Goal: Find specific page/section: Find specific page/section

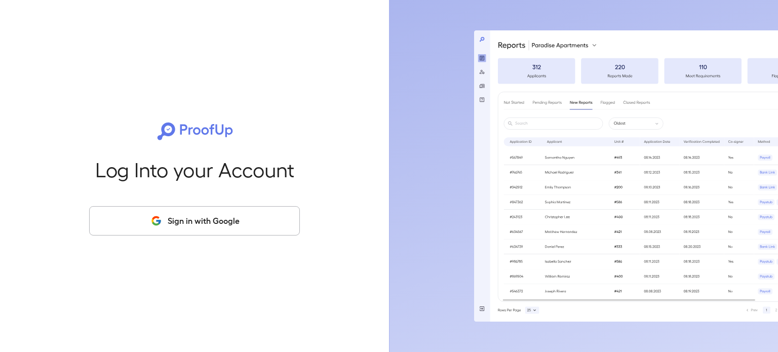
click at [152, 213] on button "Sign in with Google" at bounding box center [194, 220] width 211 height 29
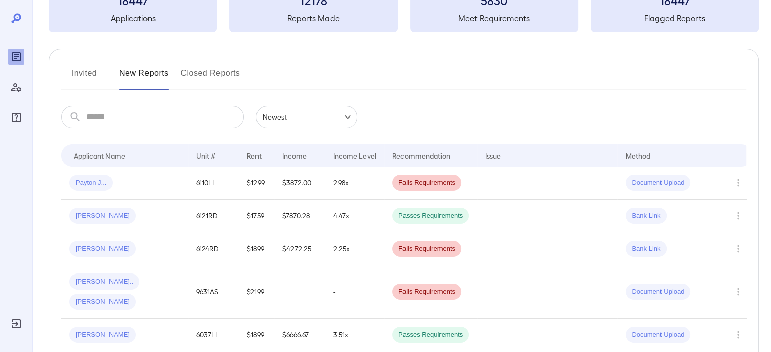
scroll to position [101, 0]
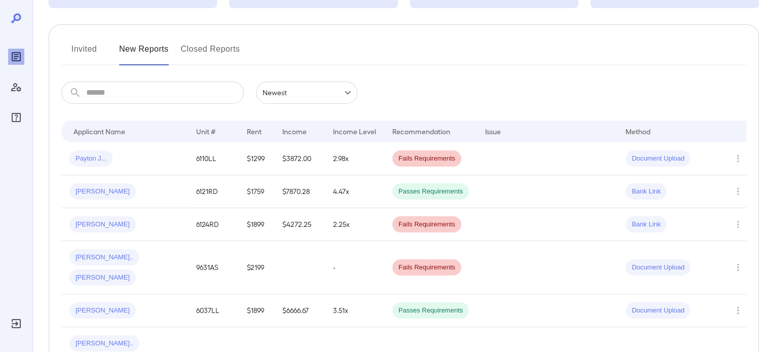
click at [76, 51] on button "Invited" at bounding box center [84, 53] width 46 height 24
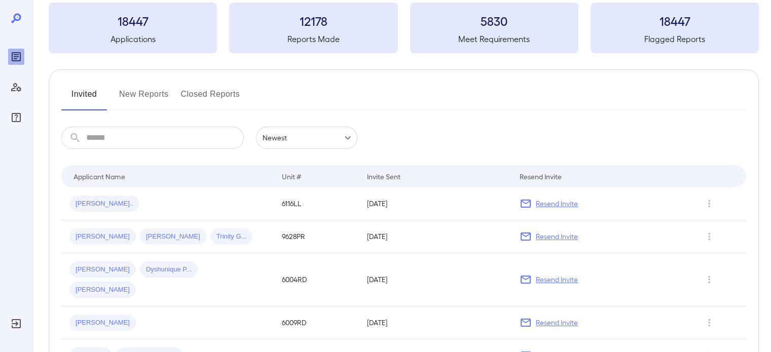
scroll to position [51, 0]
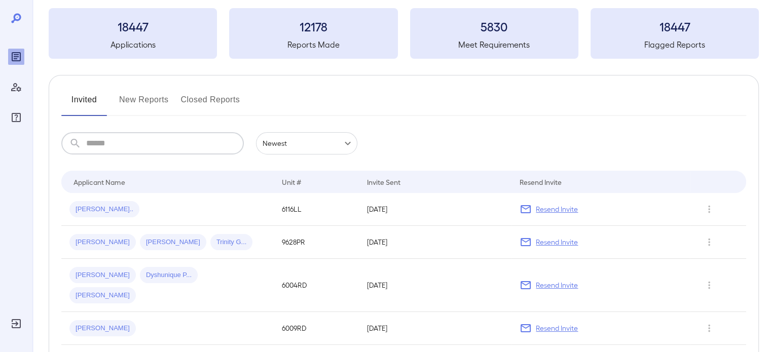
click at [127, 150] on input "text" at bounding box center [165, 143] width 158 height 22
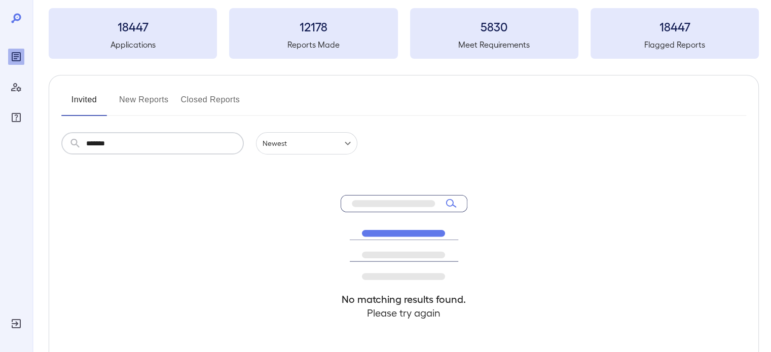
type input "*******"
click at [143, 104] on button "New Reports" at bounding box center [144, 104] width 50 height 24
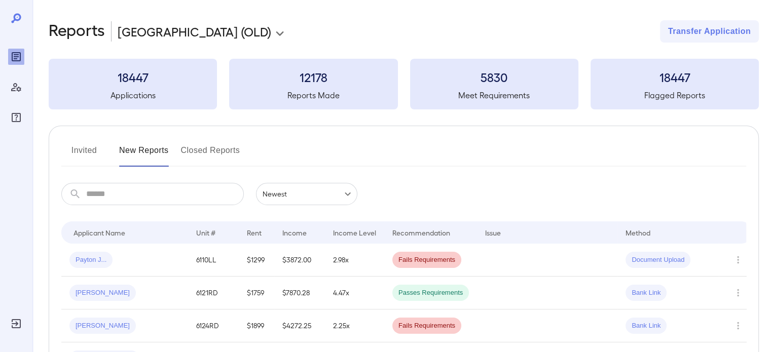
click at [212, 191] on input "text" at bounding box center [165, 194] width 158 height 22
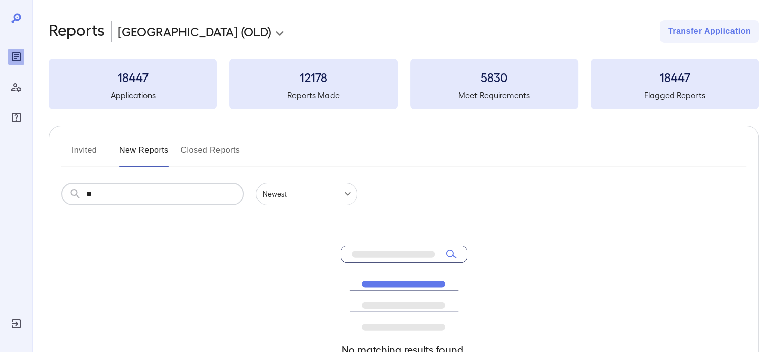
type input "*"
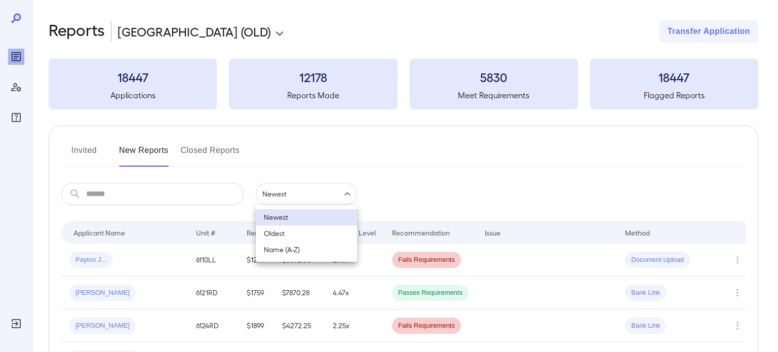
click at [293, 200] on body "**********" at bounding box center [389, 176] width 778 height 352
click at [290, 218] on li "Newest" at bounding box center [306, 217] width 101 height 16
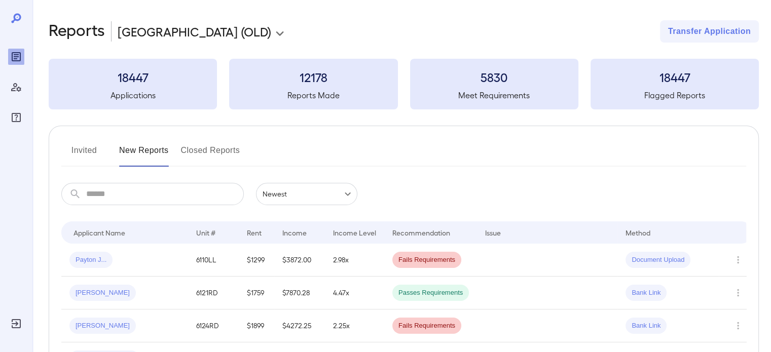
click at [132, 81] on h3 "18447" at bounding box center [133, 77] width 168 height 16
click at [91, 154] on button "Invited" at bounding box center [84, 154] width 46 height 24
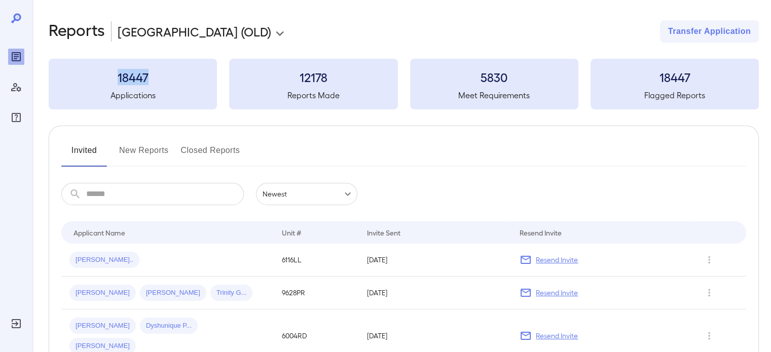
click at [220, 144] on button "Closed Reports" at bounding box center [210, 154] width 59 height 24
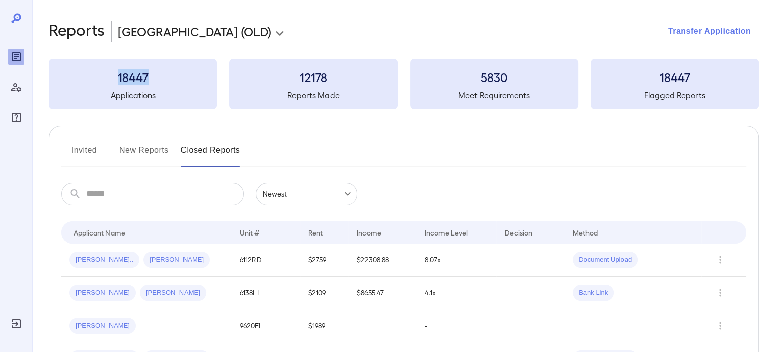
click at [676, 32] on button "Transfer Application" at bounding box center [709, 31] width 99 height 22
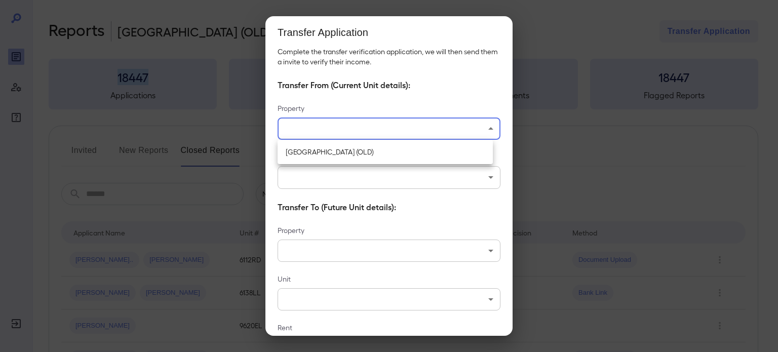
click at [484, 129] on body "**********" at bounding box center [389, 176] width 778 height 352
drag, startPoint x: 510, startPoint y: 236, endPoint x: 510, endPoint y: 322, distance: 86.2
click at [510, 322] on div at bounding box center [389, 176] width 778 height 352
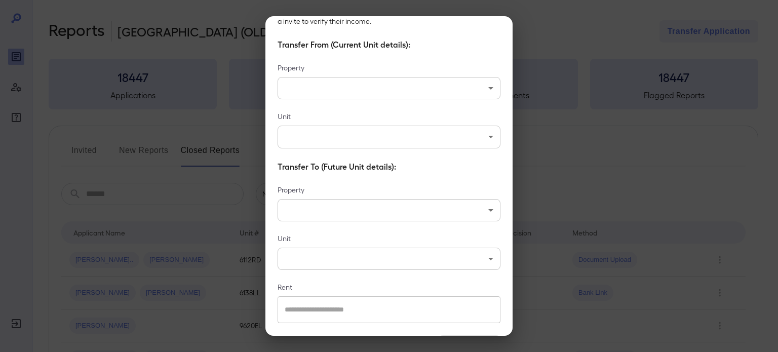
scroll to position [74, 0]
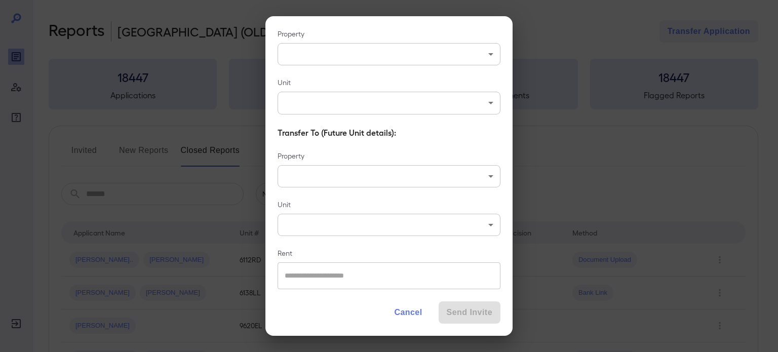
click at [407, 316] on button "Cancel" at bounding box center [408, 313] width 44 height 22
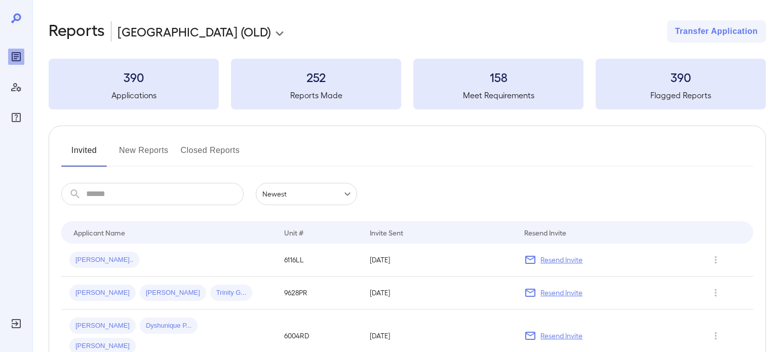
click at [247, 31] on body "**********" at bounding box center [389, 176] width 778 height 352
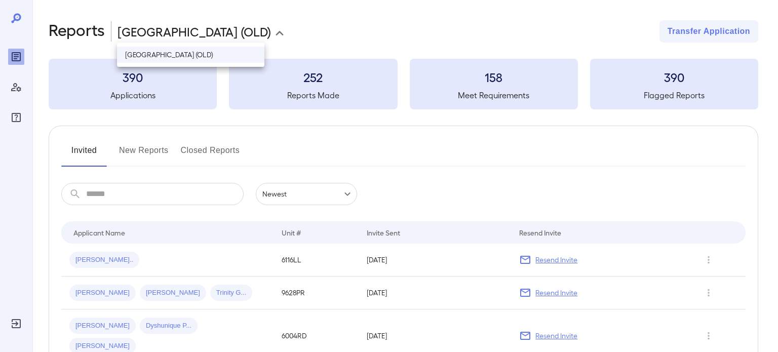
click at [233, 60] on li "[GEOGRAPHIC_DATA] (OLD)" at bounding box center [190, 55] width 147 height 16
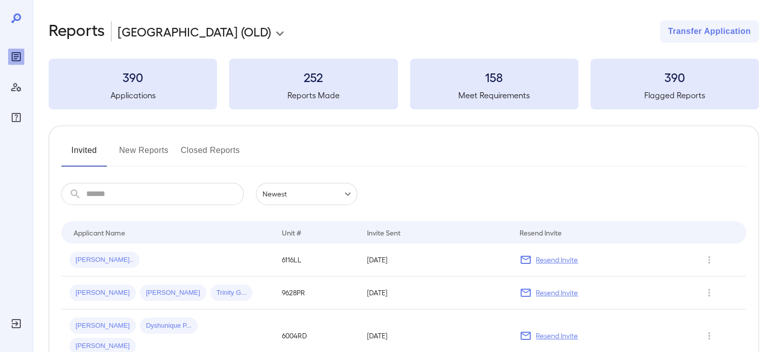
click at [17, 18] on icon at bounding box center [16, 18] width 12 height 12
click at [720, 36] on button "Transfer Application" at bounding box center [709, 31] width 99 height 22
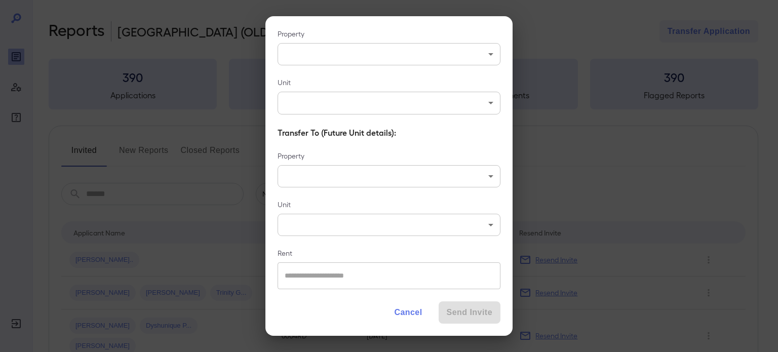
click at [470, 165] on body "**********" at bounding box center [389, 176] width 778 height 352
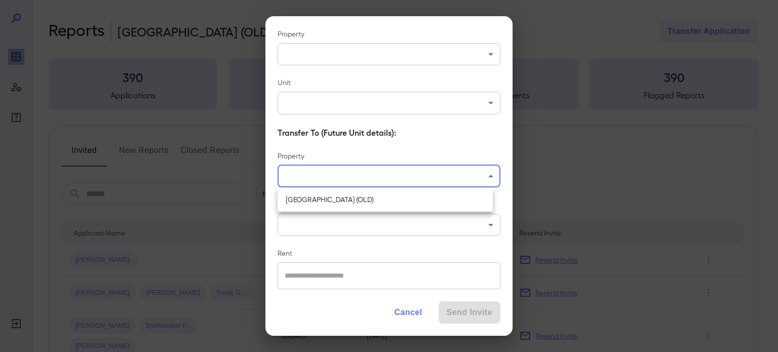
click at [461, 192] on li "[GEOGRAPHIC_DATA] (OLD)" at bounding box center [385, 200] width 215 height 16
type input "**********"
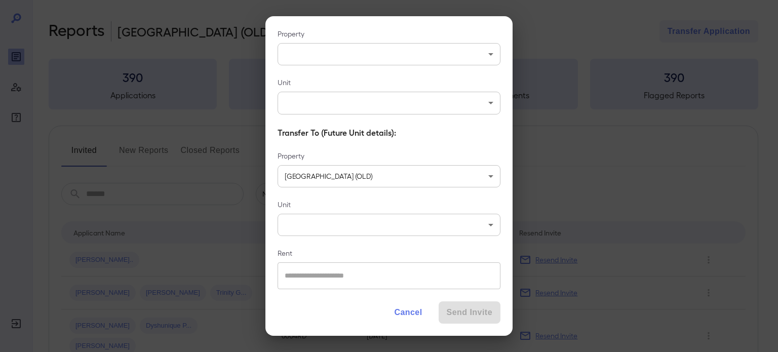
click at [403, 306] on button "Cancel" at bounding box center [408, 313] width 44 height 22
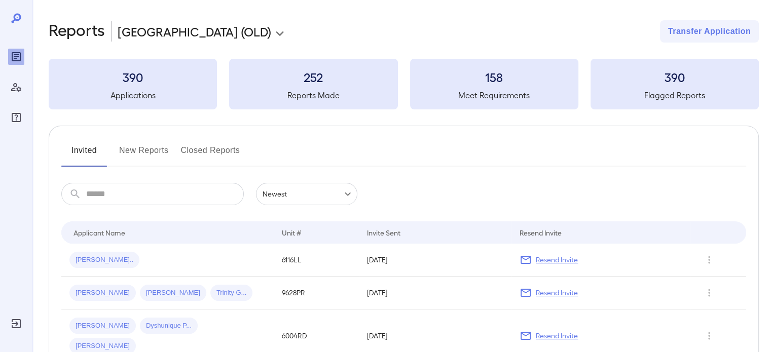
click at [657, 83] on h3 "390" at bounding box center [674, 77] width 168 height 16
click at [567, 77] on h3 "158" at bounding box center [494, 77] width 168 height 16
click at [308, 85] on h3 "252" at bounding box center [313, 77] width 168 height 16
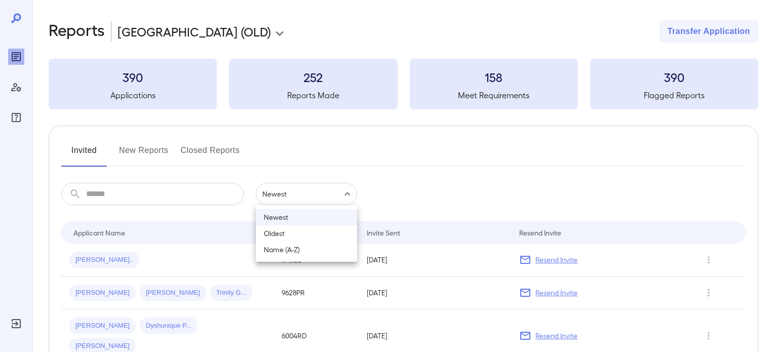
click at [316, 200] on body "**********" at bounding box center [389, 176] width 778 height 352
click at [209, 152] on div at bounding box center [389, 176] width 778 height 352
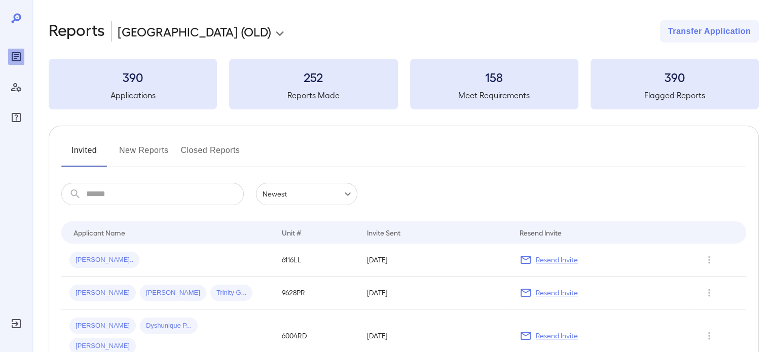
click at [216, 153] on button "Closed Reports" at bounding box center [210, 154] width 59 height 24
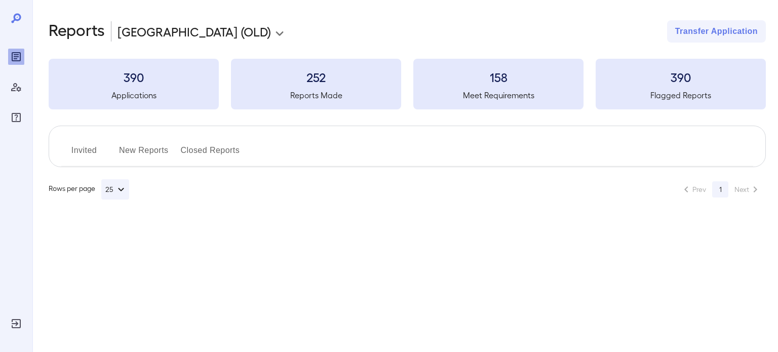
click at [174, 150] on div "Invited New Reports Closed Reports" at bounding box center [407, 154] width 692 height 24
click at [154, 154] on button "New Reports" at bounding box center [144, 154] width 50 height 24
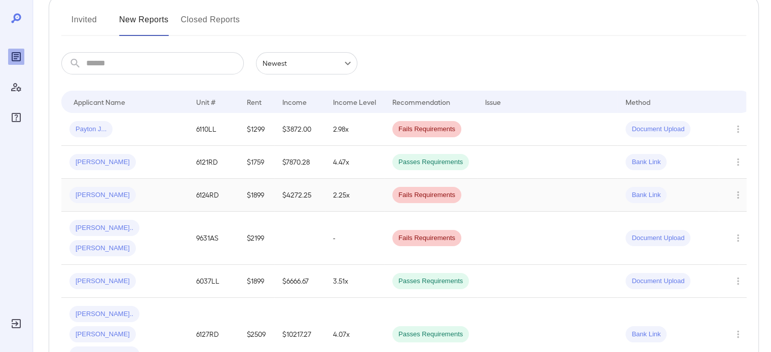
scroll to position [51, 0]
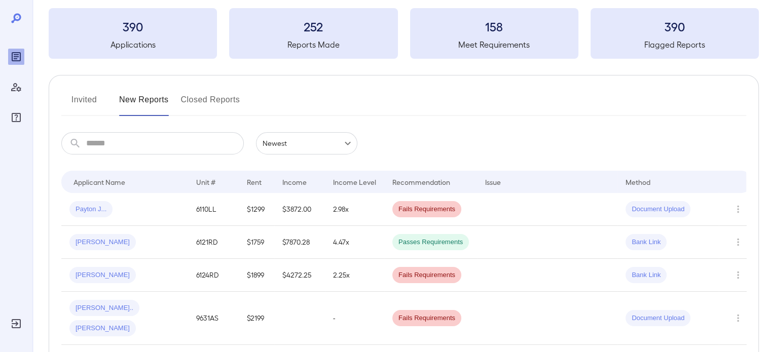
click at [83, 100] on button "Invited" at bounding box center [84, 104] width 46 height 24
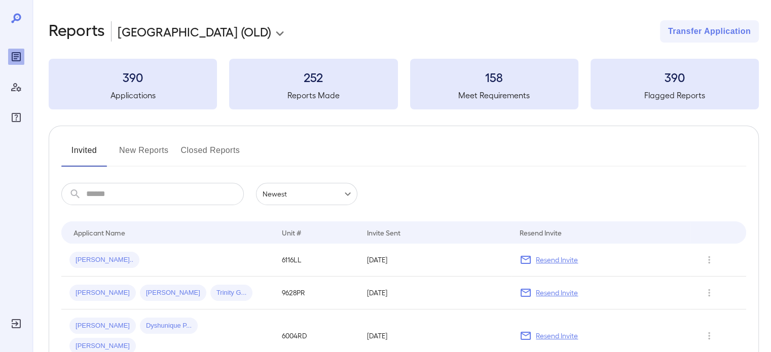
click at [13, 18] on icon at bounding box center [16, 18] width 12 height 12
click at [69, 29] on h2 "Reports" at bounding box center [77, 31] width 56 height 22
click at [150, 84] on h3 "390" at bounding box center [133, 77] width 168 height 16
click at [135, 82] on h3 "390" at bounding box center [133, 77] width 168 height 16
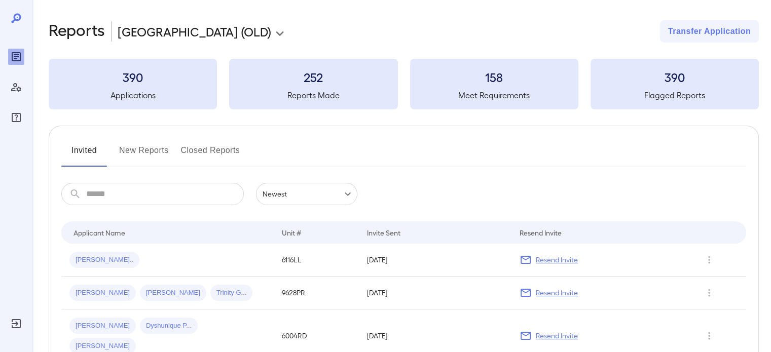
click at [164, 189] on input "text" at bounding box center [165, 194] width 158 height 22
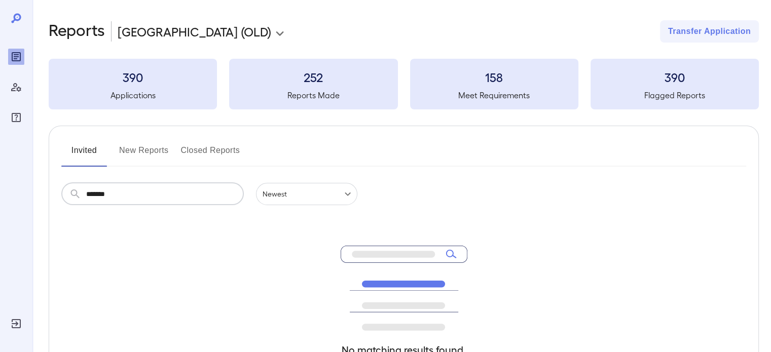
type input "*******"
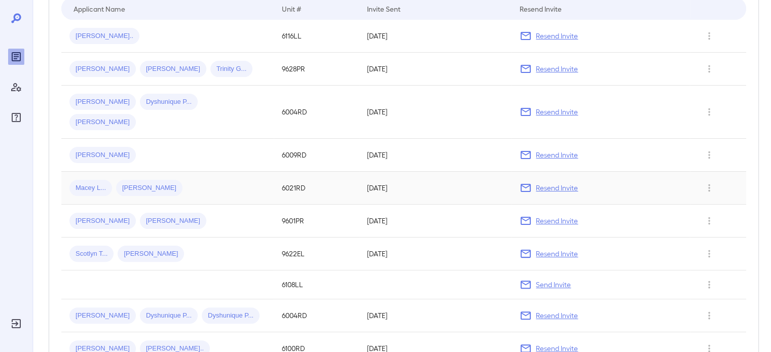
scroll to position [302, 0]
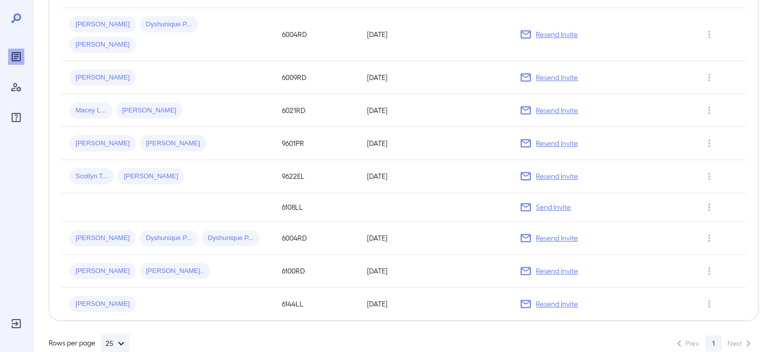
click at [17, 16] on icon at bounding box center [16, 18] width 12 height 12
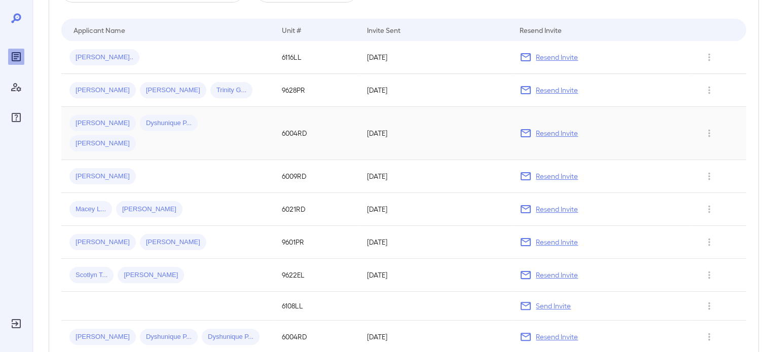
scroll to position [0, 0]
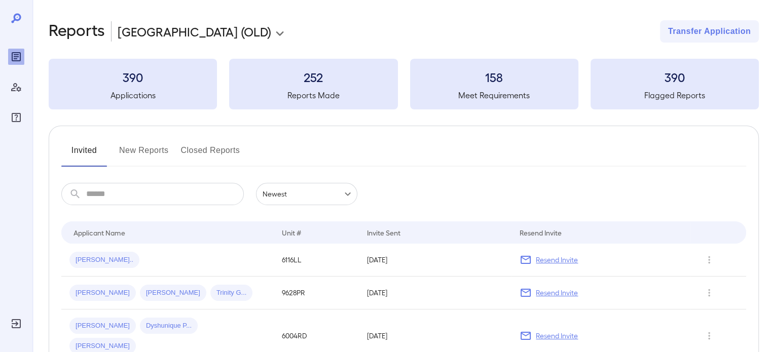
click at [148, 194] on input "text" at bounding box center [165, 194] width 158 height 22
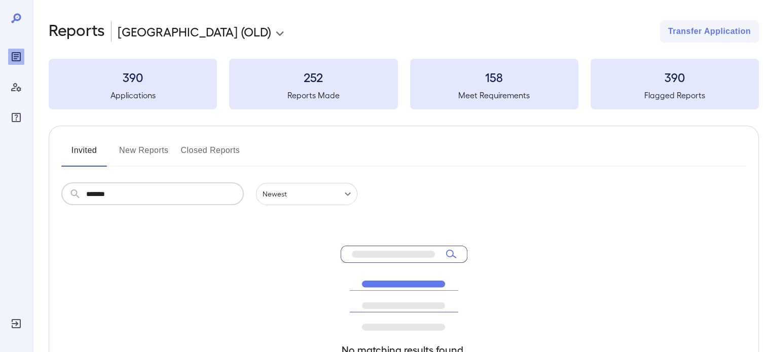
type input "*******"
